Goal: Find specific page/section: Find specific page/section

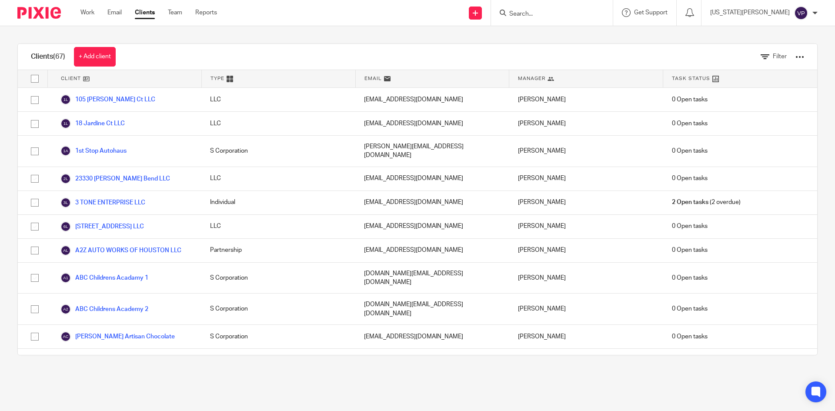
click at [506, 13] on icon at bounding box center [503, 13] width 7 height 7
click at [557, 15] on input "Search" at bounding box center [547, 14] width 78 height 8
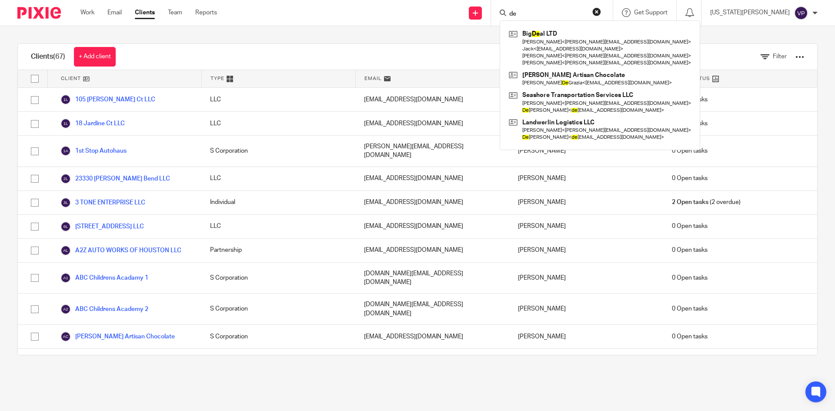
type input "d"
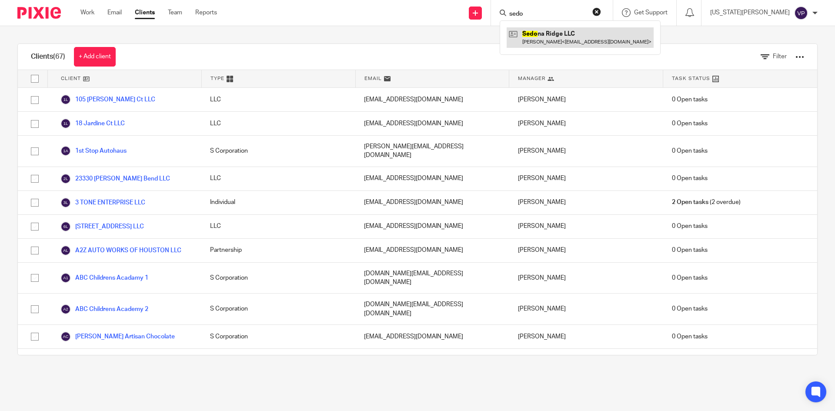
type input "sedo"
click at [581, 41] on link at bounding box center [580, 37] width 147 height 20
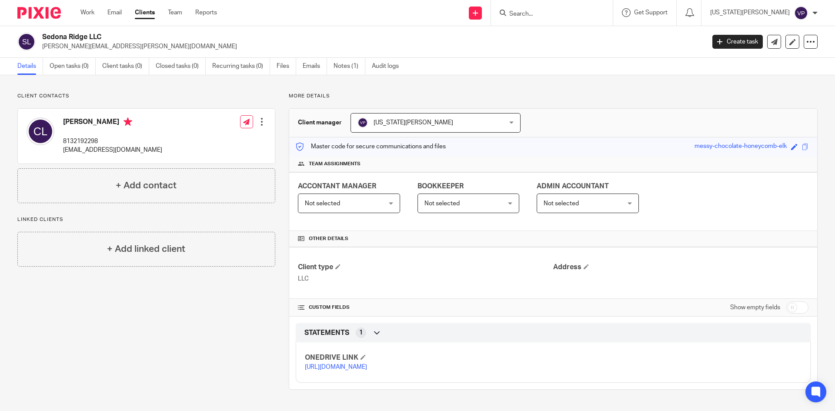
click at [347, 370] on link "[URL][DOMAIN_NAME]" at bounding box center [336, 367] width 62 height 6
click at [344, 370] on link "[URL][DOMAIN_NAME]" at bounding box center [336, 367] width 62 height 6
